Goal: Navigation & Orientation: Find specific page/section

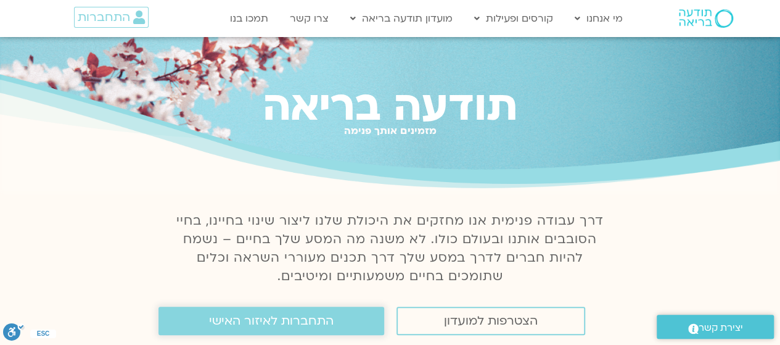
click at [276, 321] on span "התחברות לאיזור האישי" at bounding box center [271, 321] width 125 height 14
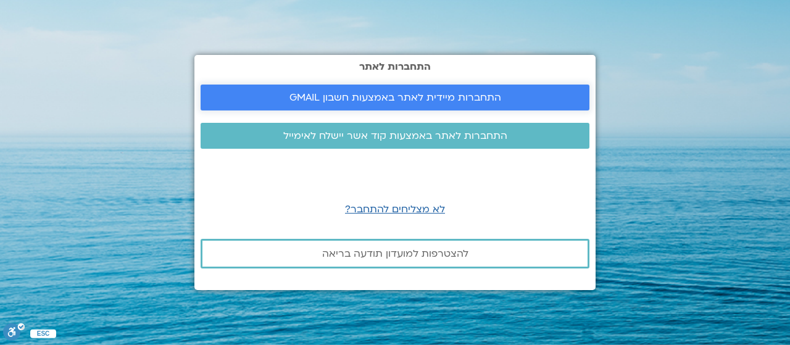
click at [405, 96] on span "התחברות מיידית לאתר באמצעות חשבון GMAIL" at bounding box center [395, 97] width 212 height 11
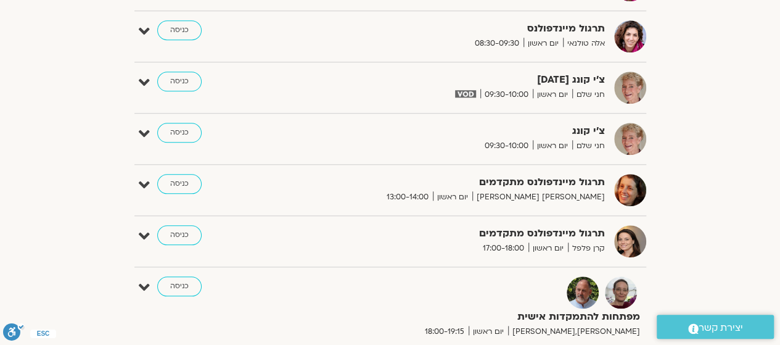
scroll to position [567, 0]
click at [178, 230] on link "כניסה" at bounding box center [179, 235] width 44 height 20
